Goal: Task Accomplishment & Management: Use online tool/utility

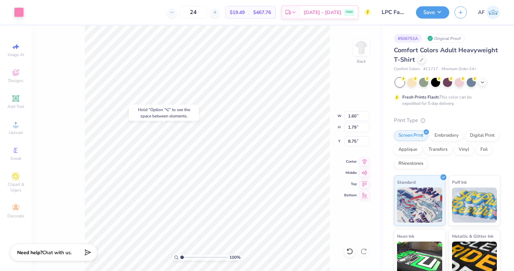
type input "8.94"
type input "5.43"
type input "1.98"
type input "8.94"
type input "5.04"
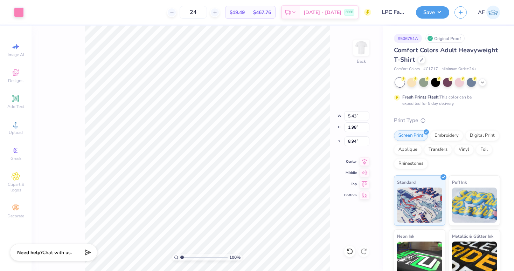
type input "6.94"
type input "2.00"
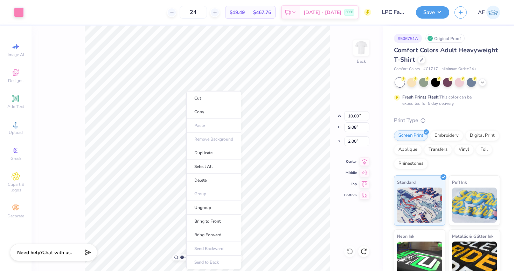
click at [186, 140] on ul "Cut Copy Paste Remove Background Duplicate Select All Delete Group Ungroup Brin…" at bounding box center [213, 180] width 55 height 178
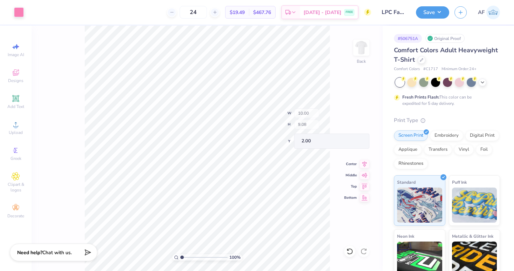
type input "5.43"
type input "1.98"
type input "9.11"
type input "8.94"
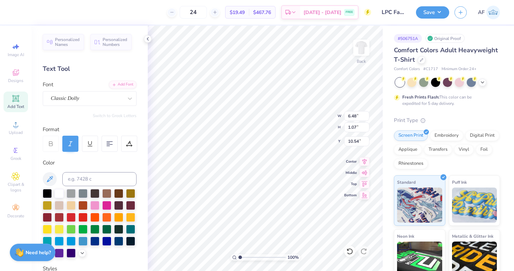
type input "1.60"
type input "1.79"
type input "8.94"
type input "10.53"
type input "2.42"
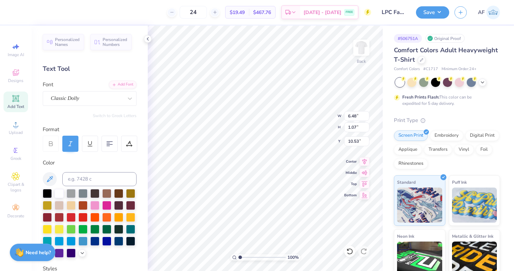
type input "1.78"
type input "8.94"
click at [18, 105] on span "Add Text" at bounding box center [15, 107] width 17 height 6
type textarea "T"
paste textarea
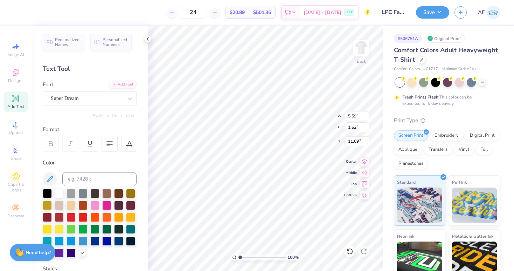
paste textarea
click at [11, 100] on div "Add Text" at bounding box center [16, 101] width 25 height 21
type input "13.04"
paste textarea
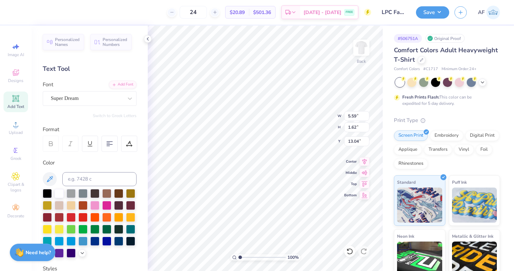
paste textarea
type textarea "T"
click at [12, 151] on icon at bounding box center [16, 150] width 8 height 8
type input "1.40"
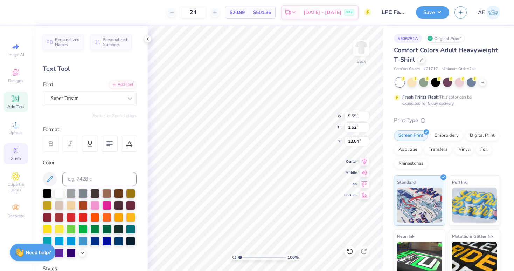
type input "1.61"
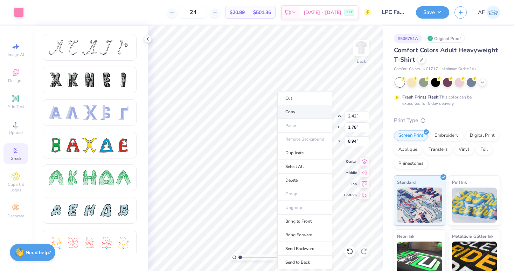
click at [293, 113] on li "Copy" at bounding box center [304, 112] width 55 height 14
type input "1.40"
type input "1.61"
type input "13.04"
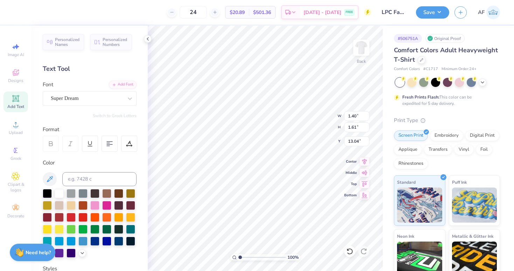
type textarea "T"
type input "1.60"
type input "1.79"
click at [114, 104] on div "Super Dream" at bounding box center [90, 98] width 94 height 15
click at [126, 100] on icon at bounding box center [129, 98] width 7 height 7
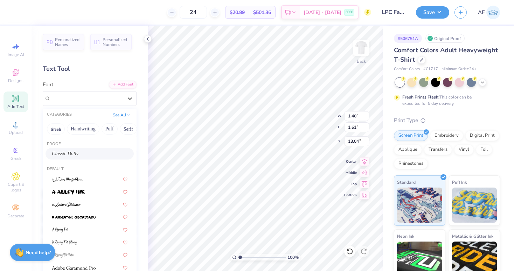
click at [94, 156] on div "Classic Dolly" at bounding box center [90, 153] width 76 height 7
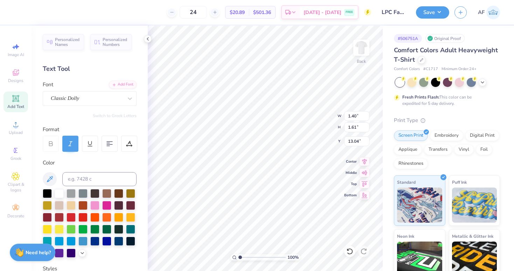
type textarea "h"
click at [16, 159] on span "Greek" at bounding box center [16, 158] width 11 height 6
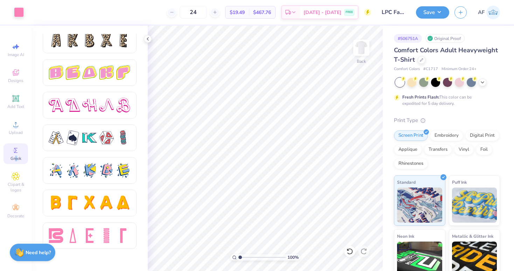
scroll to position [1179, 0]
click at [92, 236] on div at bounding box center [95, 144] width 105 height 220
click at [92, 236] on div at bounding box center [89, 235] width 15 height 15
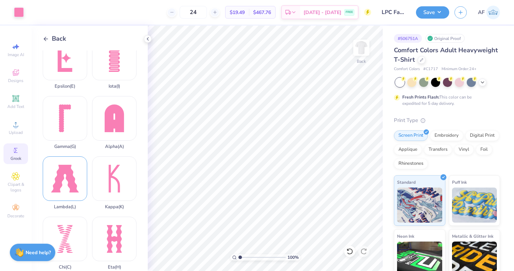
scroll to position [75, 0]
click at [73, 185] on div "Lambda ( L )" at bounding box center [65, 182] width 44 height 53
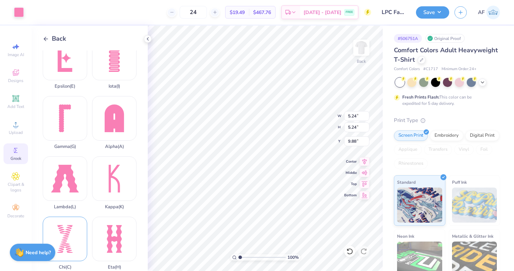
click at [64, 232] on div "Chi ( C )" at bounding box center [65, 242] width 44 height 53
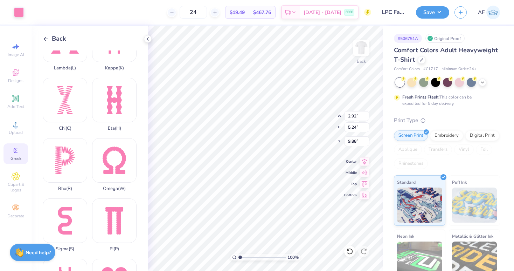
scroll to position [216, 0]
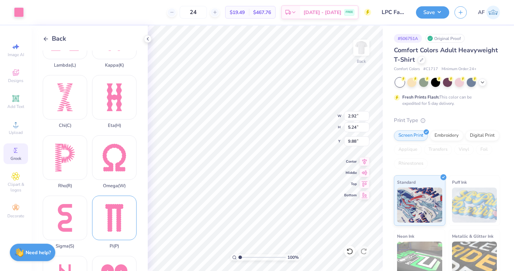
click at [108, 209] on div "Pi ( P )" at bounding box center [114, 221] width 44 height 53
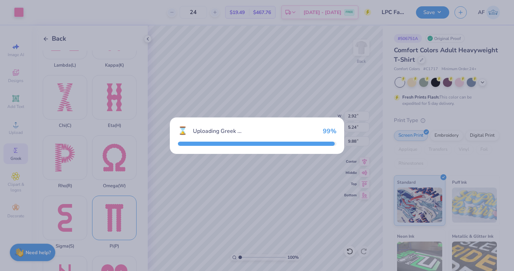
type input "3.40"
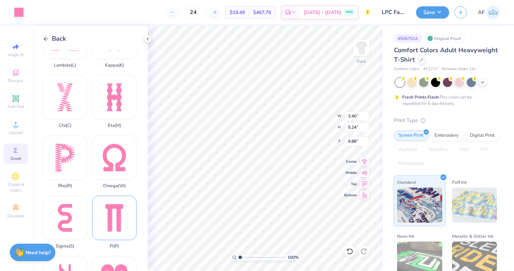
type input "10.53"
type input "2.92"
type input "13.57"
type input "5.24"
type input "10.95"
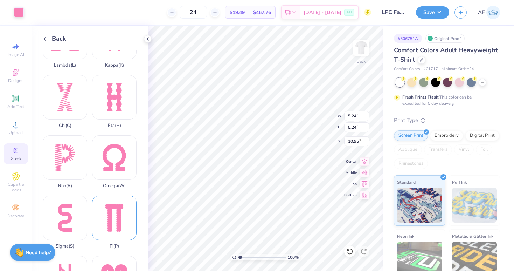
type input "2.92"
type input "10.95"
type input "3.40"
type input "10.96"
type input "2.92"
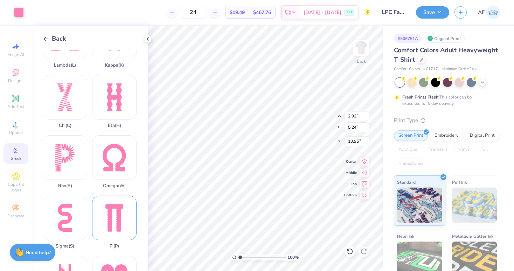
type input "16.19"
type input "3.40"
type input "10.96"
type input "2.92"
type input "10.95"
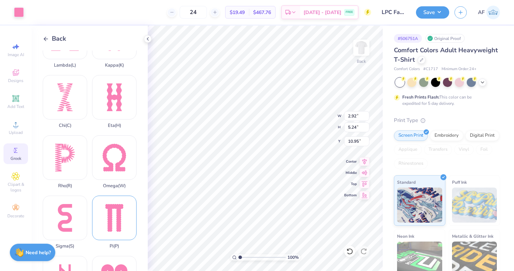
type input "5.24"
type input "13.95"
type input "3.40"
type input "13.96"
type input "2.92"
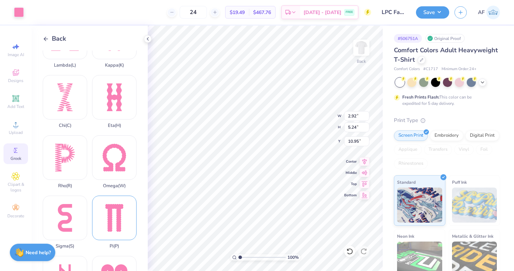
type input "13.96"
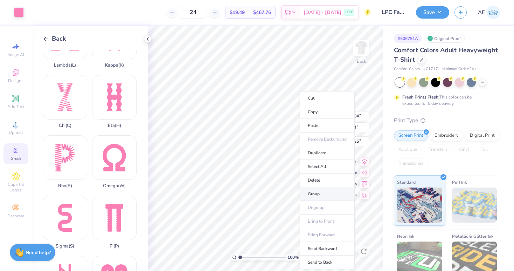
click at [319, 195] on li "Group" at bounding box center [327, 194] width 55 height 14
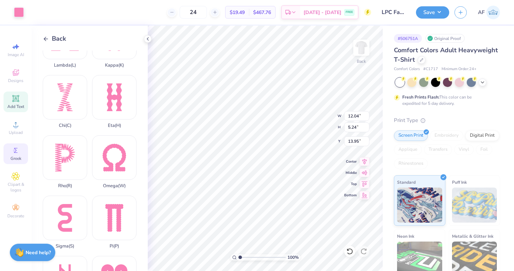
click at [23, 100] on div "Add Text" at bounding box center [16, 101] width 25 height 21
type input "5.59"
type input "1.62"
type input "11.69"
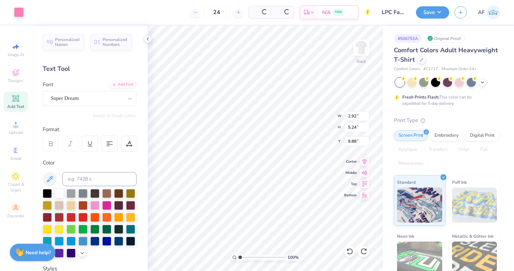
type input "5.24"
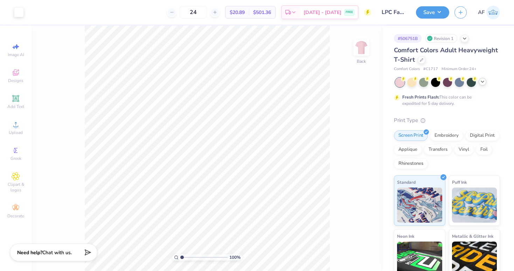
click at [482, 80] on icon at bounding box center [483, 82] width 6 height 6
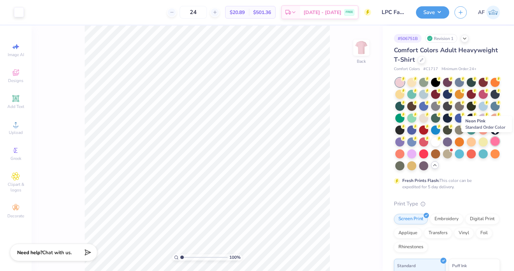
click at [495, 144] on div at bounding box center [494, 141] width 9 height 9
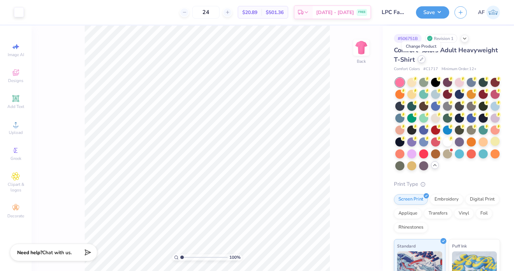
click at [421, 61] on div at bounding box center [422, 59] width 8 height 8
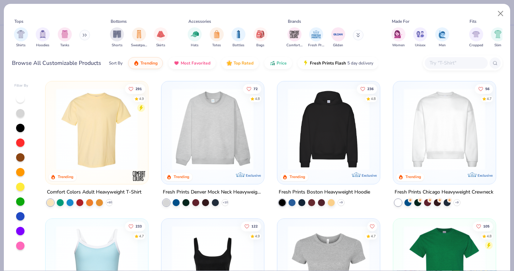
click at [86, 37] on button at bounding box center [84, 35] width 11 height 11
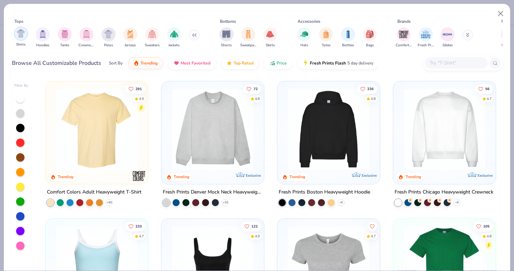
click at [23, 36] on img "filter for Shirts" at bounding box center [21, 33] width 8 height 8
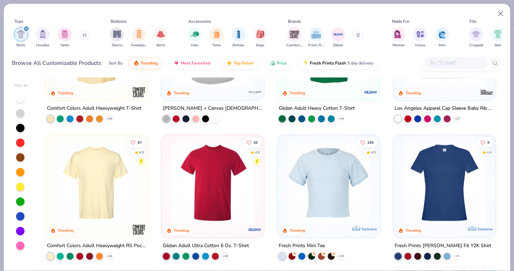
scroll to position [111, 0]
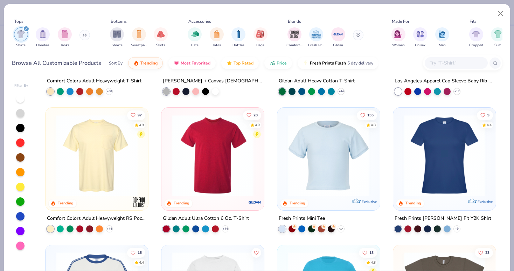
click at [340, 225] on icon at bounding box center [341, 228] width 6 height 6
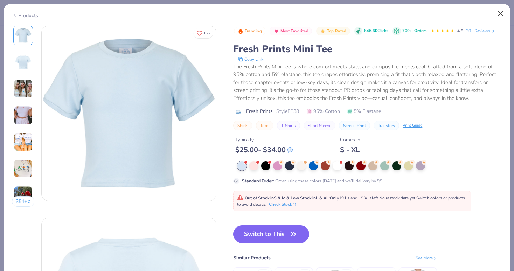
click at [498, 13] on button "Close" at bounding box center [500, 13] width 13 height 13
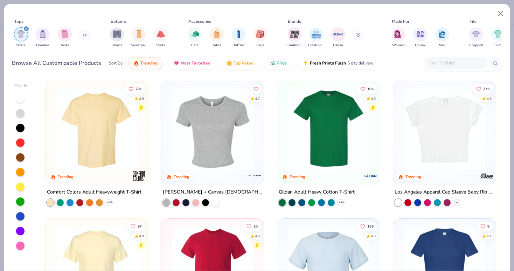
click at [459, 202] on icon at bounding box center [457, 203] width 6 height 6
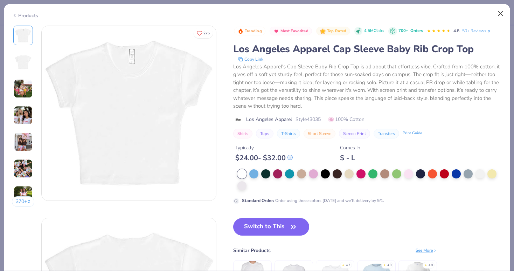
click at [500, 8] on button "Close" at bounding box center [500, 13] width 13 height 13
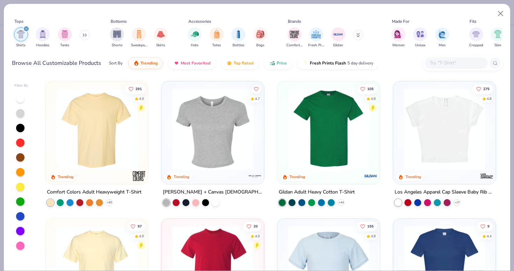
click at [236, 119] on img at bounding box center [212, 129] width 89 height 82
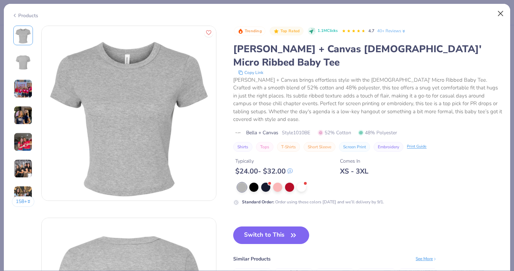
click at [501, 13] on button "Close" at bounding box center [500, 13] width 13 height 13
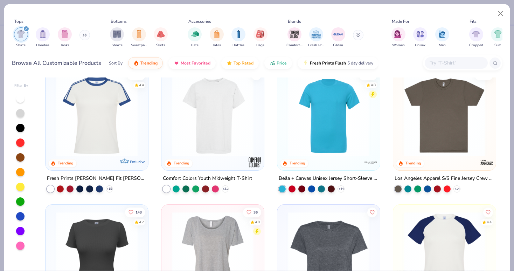
scroll to position [288, 0]
click at [457, 187] on polyline at bounding box center [456, 187] width 3 height 1
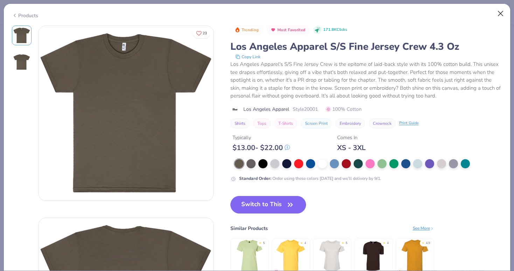
click at [496, 11] on button "Close" at bounding box center [500, 13] width 13 height 13
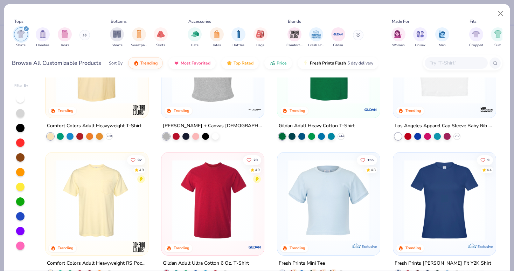
scroll to position [90, 0]
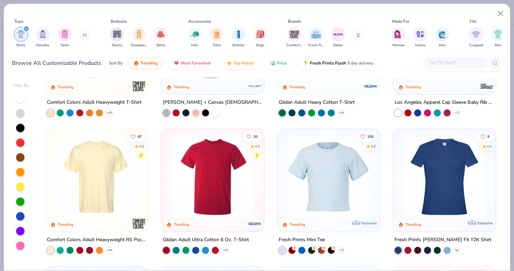
click at [456, 250] on polyline at bounding box center [456, 249] width 3 height 1
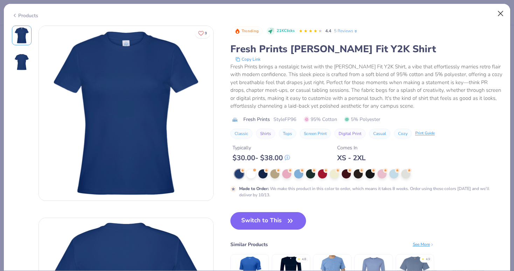
click at [501, 15] on button "Close" at bounding box center [500, 13] width 13 height 13
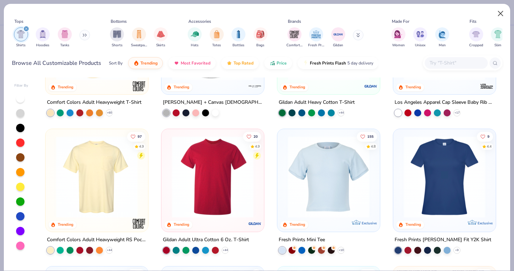
click at [497, 12] on button "Close" at bounding box center [500, 13] width 13 height 13
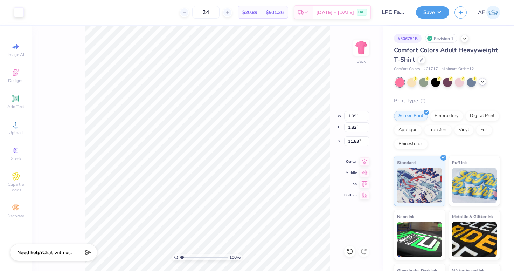
type input "0.99"
type input "1.34"
type input "12.29"
type input "2.20"
type input "1.82"
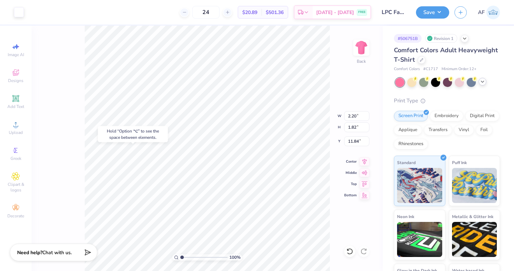
type input "11.59"
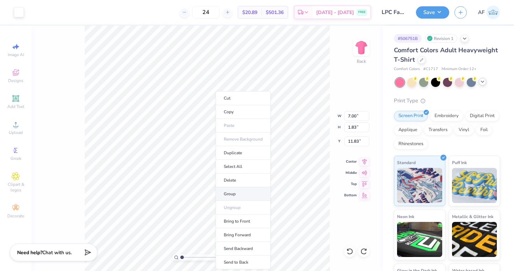
click at [237, 193] on li "Group" at bounding box center [243, 194] width 55 height 14
type input "1.09"
type input "1.82"
type input "11.83"
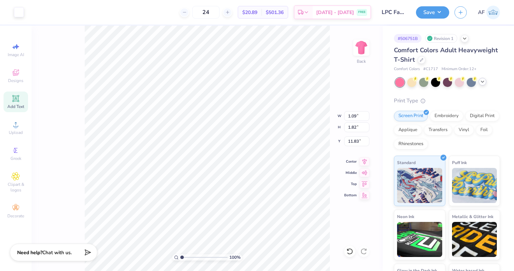
click at [25, 100] on div "Add Text" at bounding box center [16, 101] width 25 height 21
type input "5.59"
type input "1.62"
type input "11.69"
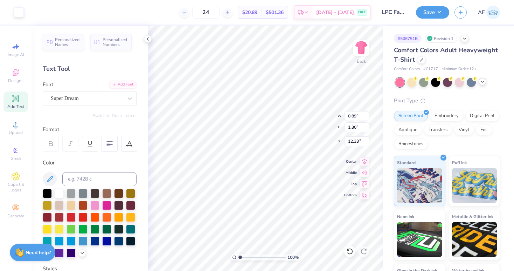
type input "0.99"
type input "1.34"
type input "12.29"
click at [122, 99] on div "Super Dream" at bounding box center [87, 98] width 74 height 11
click at [19, 103] on div "Add Text" at bounding box center [16, 101] width 25 height 21
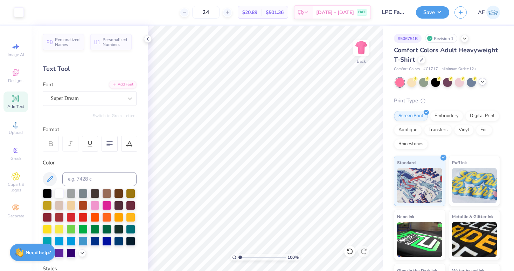
click at [10, 99] on div "Add Text" at bounding box center [16, 101] width 25 height 21
type input "15.56"
type textarea "L"
type textarea "Pi Chi's"
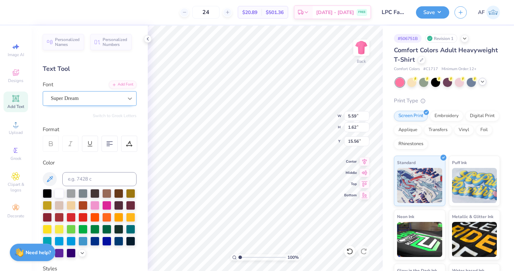
click at [132, 100] on icon at bounding box center [129, 98] width 7 height 7
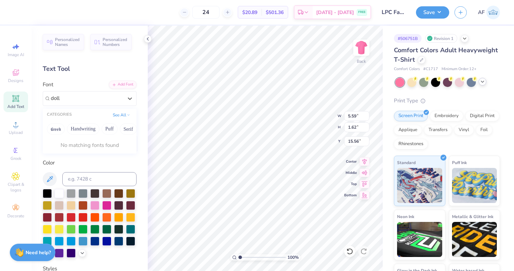
type input "doll"
click at [129, 102] on div at bounding box center [130, 98] width 13 height 13
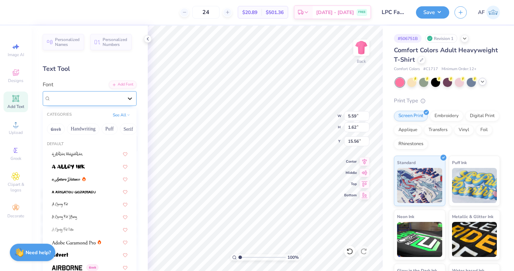
click at [129, 102] on div at bounding box center [130, 98] width 13 height 13
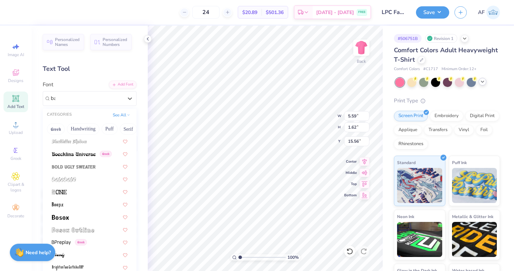
scroll to position [0, 0]
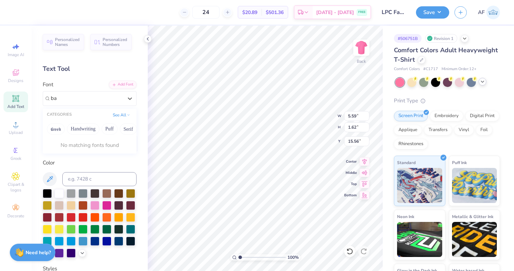
type input "b"
click at [123, 88] on div "Add Font" at bounding box center [123, 84] width 28 height 8
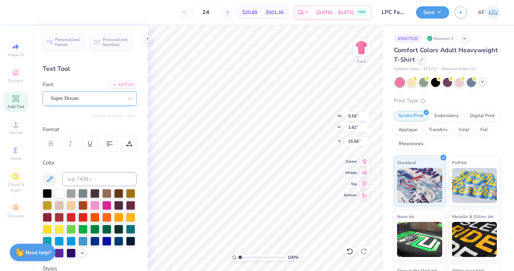
click at [112, 100] on div "Super Dream" at bounding box center [87, 98] width 74 height 11
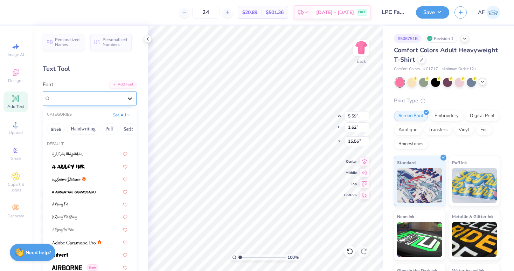
click at [136, 100] on div at bounding box center [130, 98] width 13 height 13
click at [122, 101] on div "Super Dream" at bounding box center [87, 98] width 74 height 11
click at [69, 129] on button "Fantasy" at bounding box center [76, 128] width 23 height 11
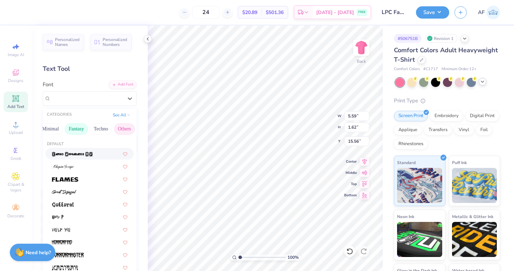
scroll to position [0, 0]
click at [122, 130] on button "Others" at bounding box center [124, 128] width 21 height 11
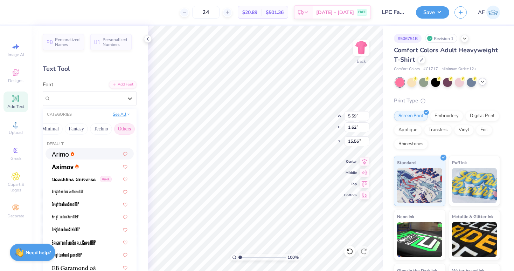
click at [124, 115] on button "See All" at bounding box center [122, 114] width 22 height 7
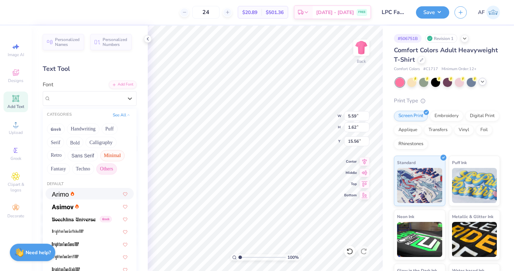
click at [106, 158] on button "Minimal" at bounding box center [112, 155] width 25 height 11
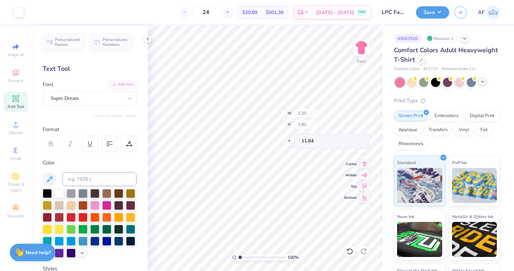
type input "1.07"
type input "1.29"
type input "12.33"
click at [121, 102] on div at bounding box center [87, 97] width 72 height 9
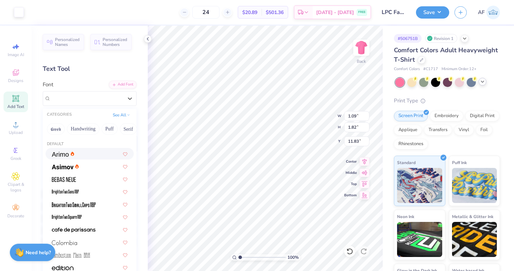
type input "7.50"
type input "1.62"
type input "15.56"
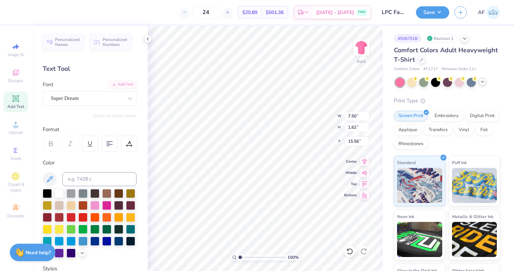
type input "14.18"
type input "3.00"
type input "15.51"
click at [114, 96] on div "Super Dream" at bounding box center [87, 98] width 74 height 11
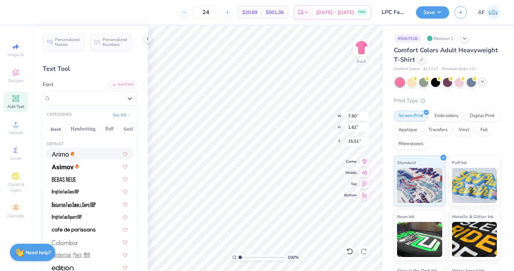
click at [84, 156] on div at bounding box center [90, 153] width 76 height 7
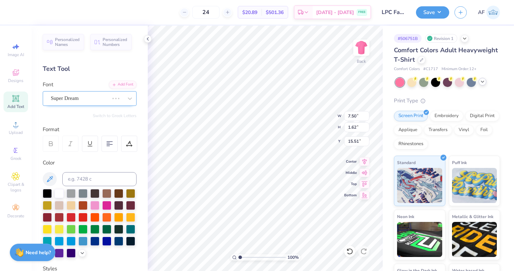
scroll to position [0, 0]
click at [102, 98] on div "Arimo" at bounding box center [87, 98] width 74 height 11
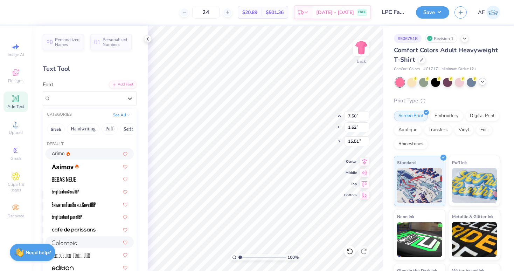
click at [82, 243] on div at bounding box center [90, 241] width 76 height 7
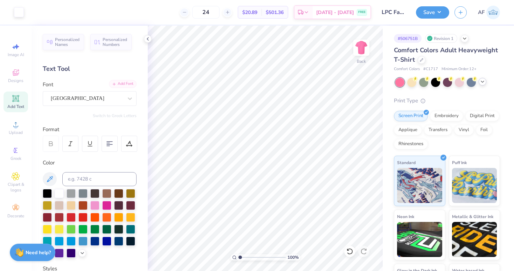
click at [121, 83] on div "Add Font" at bounding box center [123, 84] width 28 height 8
click at [118, 85] on div "Add Font" at bounding box center [123, 84] width 28 height 8
click at [131, 84] on div "Add Font" at bounding box center [123, 84] width 28 height 8
type input "15.63"
type input "0.99"
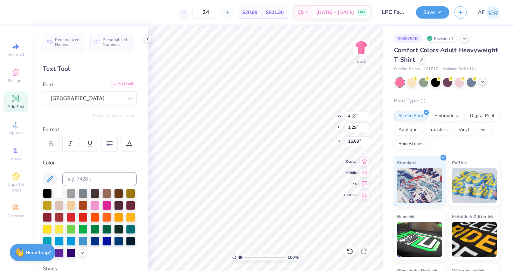
type input "1.34"
type input "12.50"
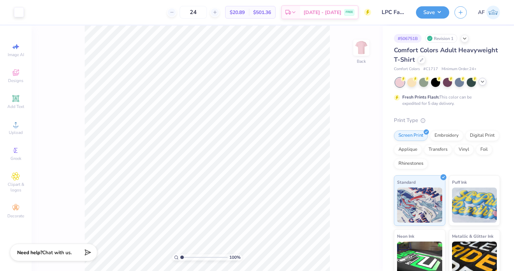
click at [483, 80] on icon at bounding box center [483, 82] width 6 height 6
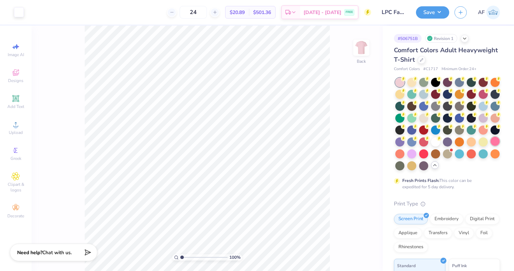
click at [497, 142] on div at bounding box center [494, 141] width 9 height 9
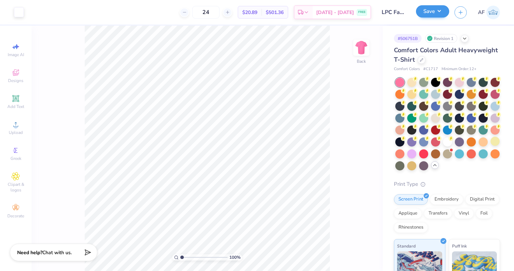
click at [435, 13] on button "Save" at bounding box center [432, 11] width 33 height 12
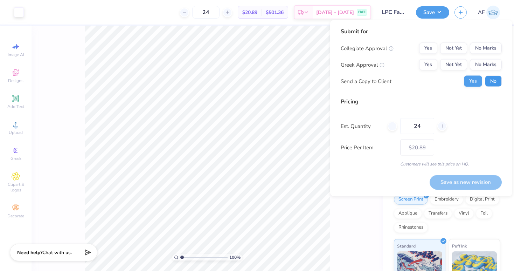
click at [492, 82] on button "No" at bounding box center [493, 81] width 17 height 11
click at [486, 44] on button "No Marks" at bounding box center [486, 48] width 32 height 11
click at [486, 67] on button "No Marks" at bounding box center [486, 64] width 32 height 11
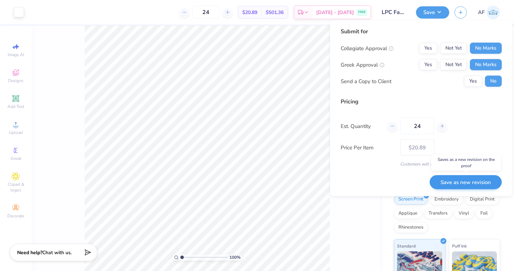
click at [463, 182] on button "Save as new revision" at bounding box center [466, 182] width 72 height 14
type input "$20.89"
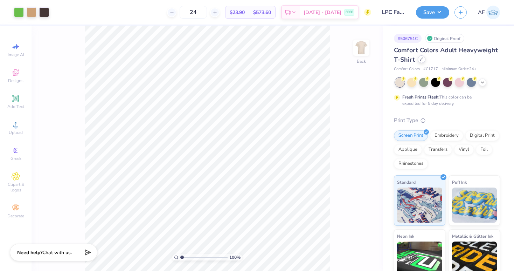
click at [423, 58] on div at bounding box center [422, 59] width 8 height 8
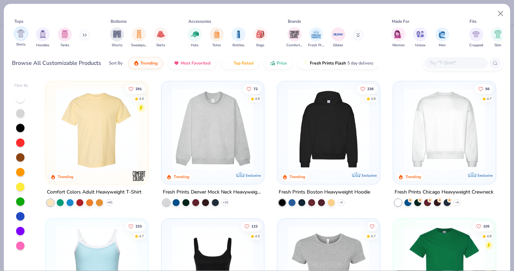
click at [23, 40] on div "filter for Shirts" at bounding box center [21, 34] width 14 height 14
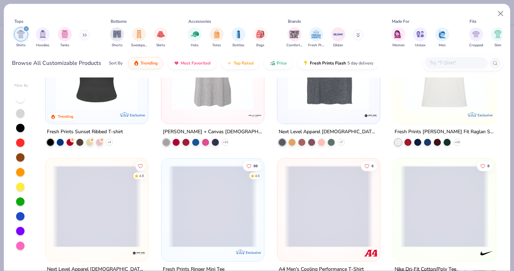
scroll to position [478, 0]
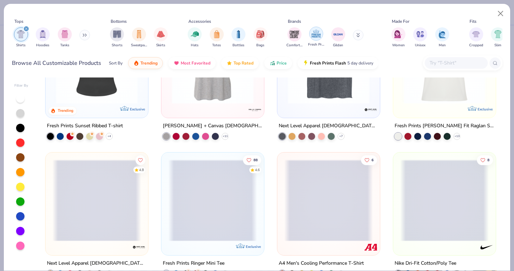
click at [316, 36] on img "filter for Fresh Prints" at bounding box center [316, 33] width 11 height 11
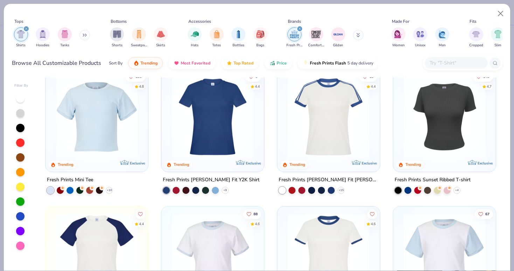
scroll to position [14, 0]
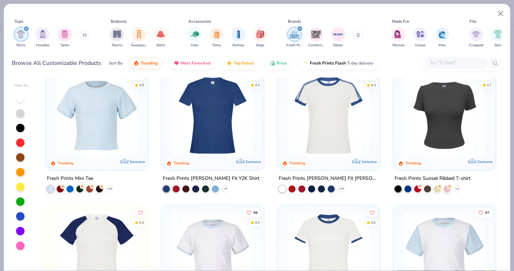
click at [137, 129] on img at bounding box center [97, 116] width 89 height 82
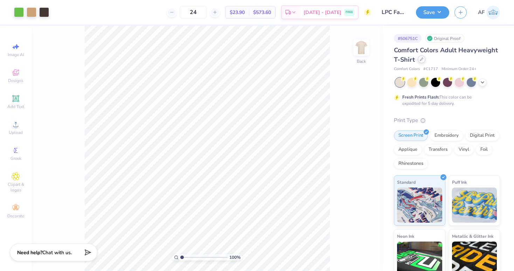
click at [423, 61] on div at bounding box center [422, 59] width 8 height 8
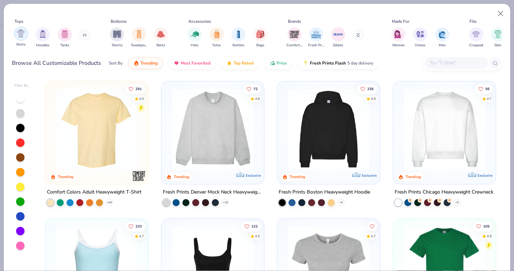
click at [27, 32] on div "filter for Shirts" at bounding box center [21, 34] width 14 height 14
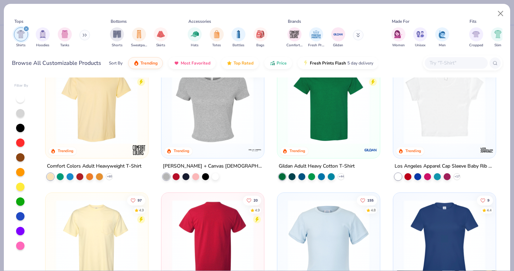
scroll to position [25, 0]
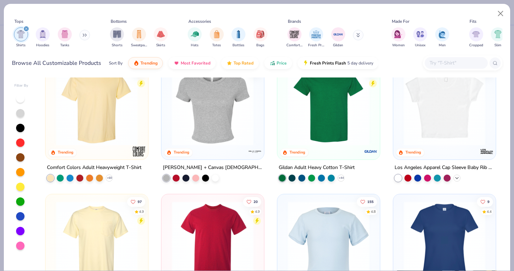
click at [457, 178] on polyline at bounding box center [456, 177] width 3 height 1
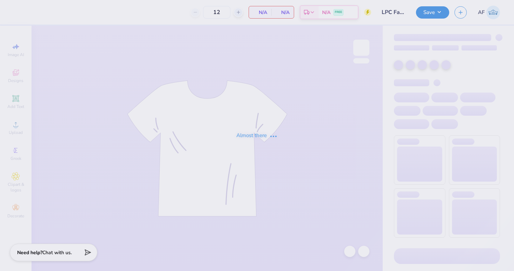
type input "24"
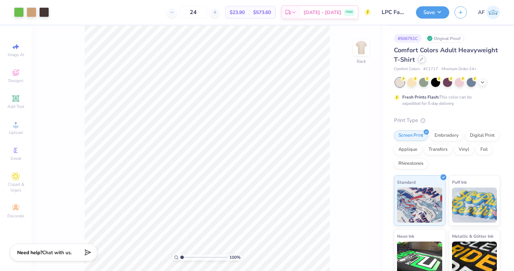
click at [422, 62] on div at bounding box center [422, 59] width 8 height 8
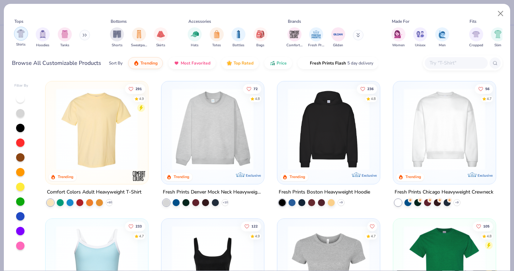
click at [15, 38] on div "filter for Shirts" at bounding box center [21, 34] width 14 height 14
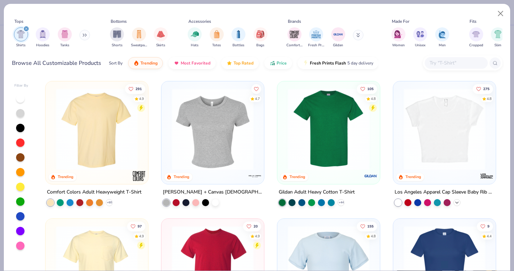
click at [456, 201] on icon at bounding box center [457, 203] width 6 height 6
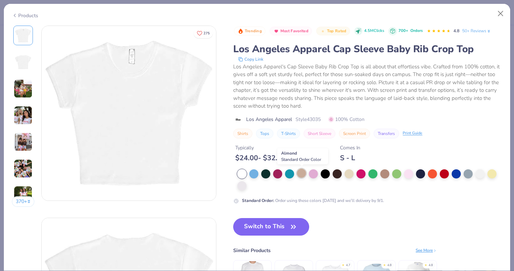
click at [303, 174] on div at bounding box center [301, 172] width 9 height 9
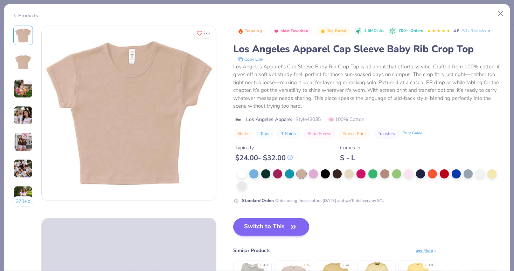
click at [258, 221] on button "Switch to This" at bounding box center [271, 227] width 76 height 18
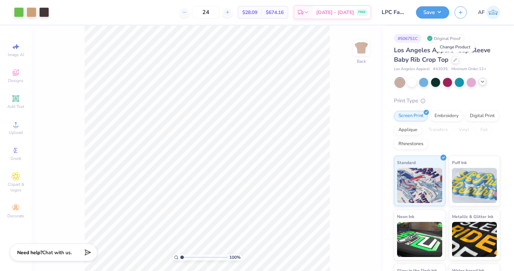
click at [479, 83] on div at bounding box center [483, 82] width 8 height 8
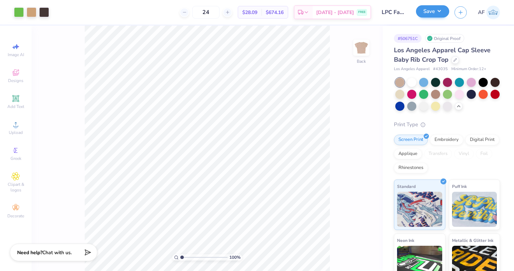
click at [432, 14] on button "Save" at bounding box center [432, 11] width 33 height 12
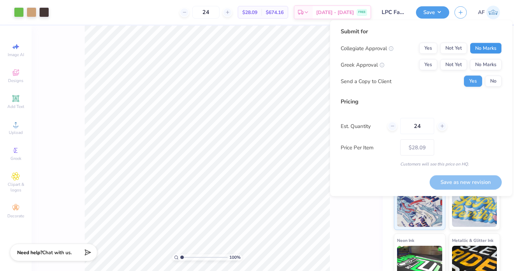
click at [488, 49] on button "No Marks" at bounding box center [486, 48] width 32 height 11
click at [488, 63] on button "No Marks" at bounding box center [486, 64] width 32 height 11
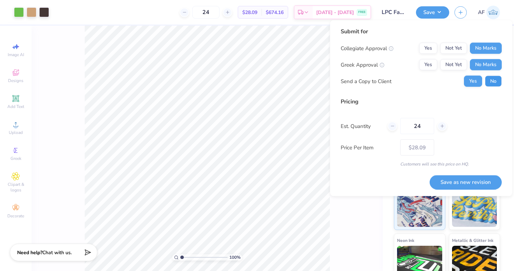
click at [494, 86] on button "No" at bounding box center [493, 81] width 17 height 11
click at [472, 178] on button "Save as new revision" at bounding box center [466, 182] width 72 height 14
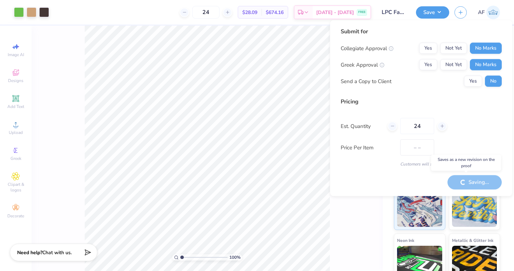
type input "$28.09"
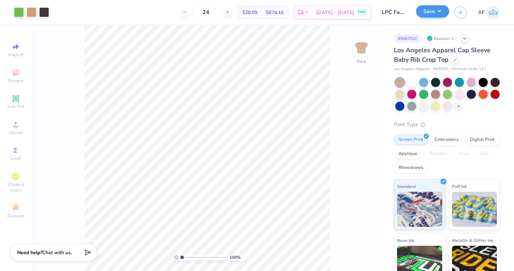
click at [424, 12] on button "Save" at bounding box center [432, 11] width 33 height 12
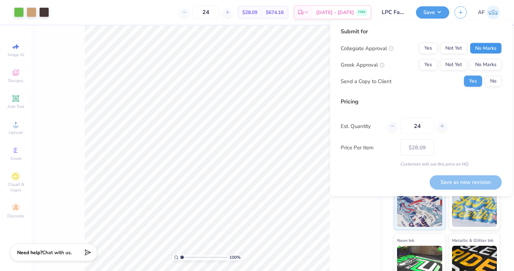
click at [498, 49] on button "No Marks" at bounding box center [486, 48] width 32 height 11
click at [492, 65] on button "No Marks" at bounding box center [486, 64] width 32 height 11
click at [492, 74] on div "Collegiate Approval Yes Not Yet No Marks Greek Approval Yes Not Yet No Marks Se…" at bounding box center [421, 65] width 161 height 44
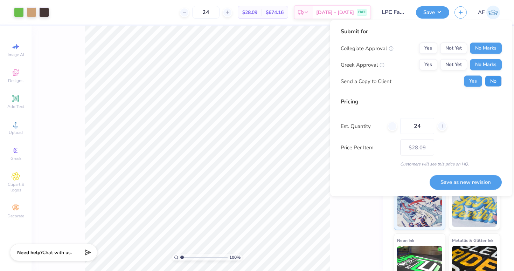
click at [492, 81] on button "No" at bounding box center [493, 81] width 17 height 11
click at [471, 179] on button "Save as new revision" at bounding box center [466, 182] width 72 height 14
type input "$28.09"
